Goal: Find specific page/section: Find specific page/section

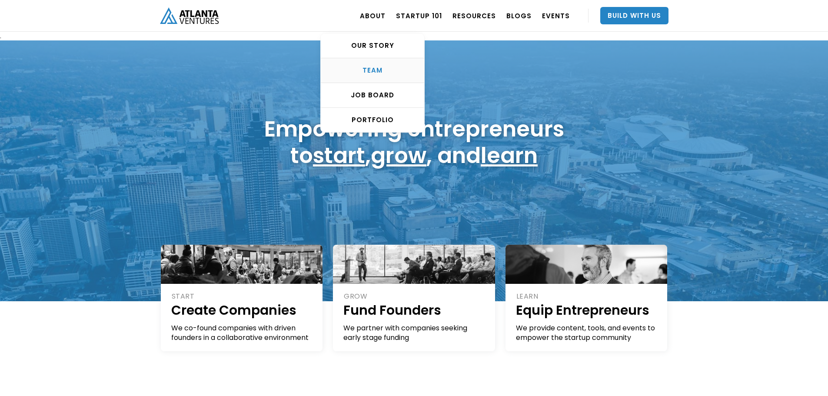
click at [373, 70] on div "TEAM" at bounding box center [372, 70] width 103 height 9
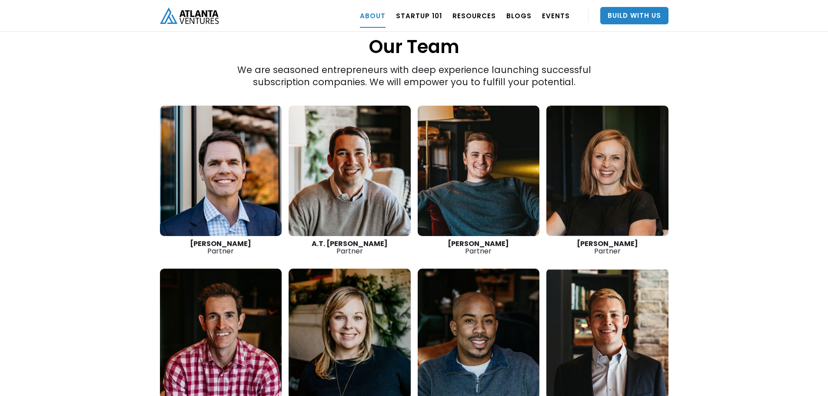
scroll to position [1187, 0]
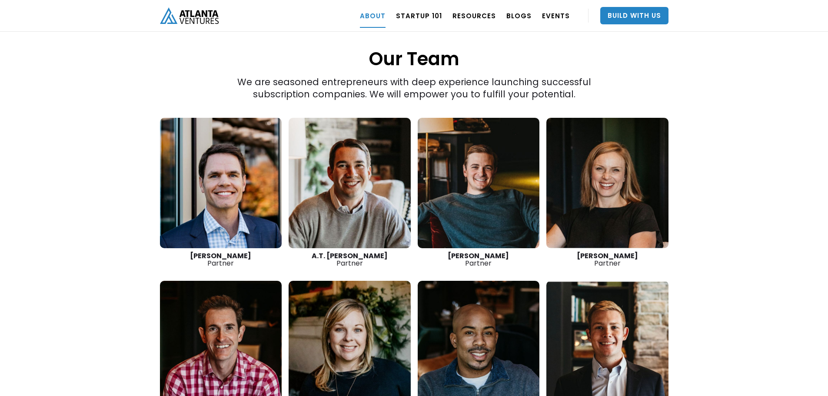
click at [580, 167] on link at bounding box center [607, 183] width 122 height 130
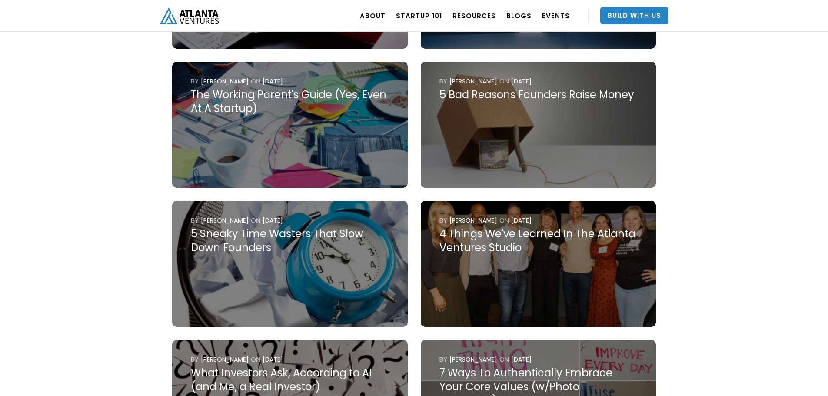
scroll to position [504, 0]
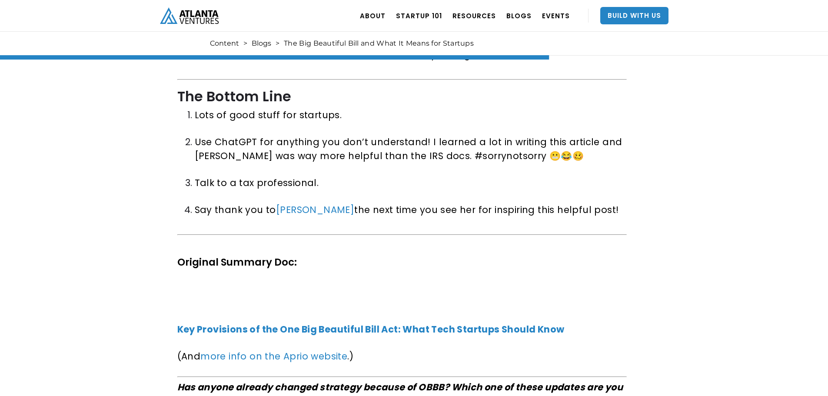
scroll to position [1878, 0]
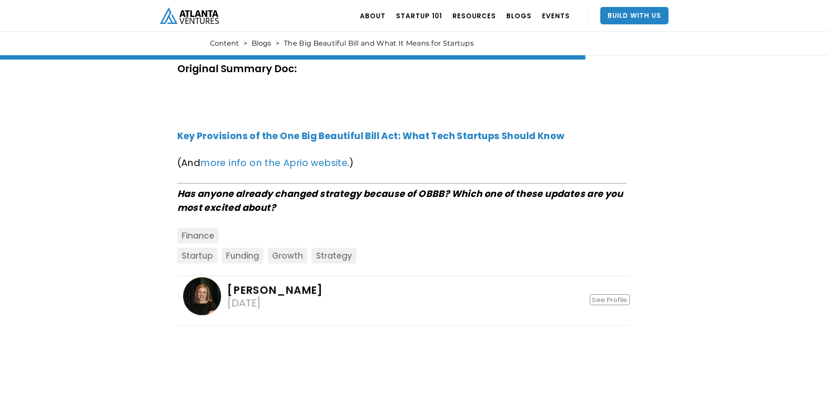
scroll to position [2069, 0]
